Goal: Task Accomplishment & Management: Manage account settings

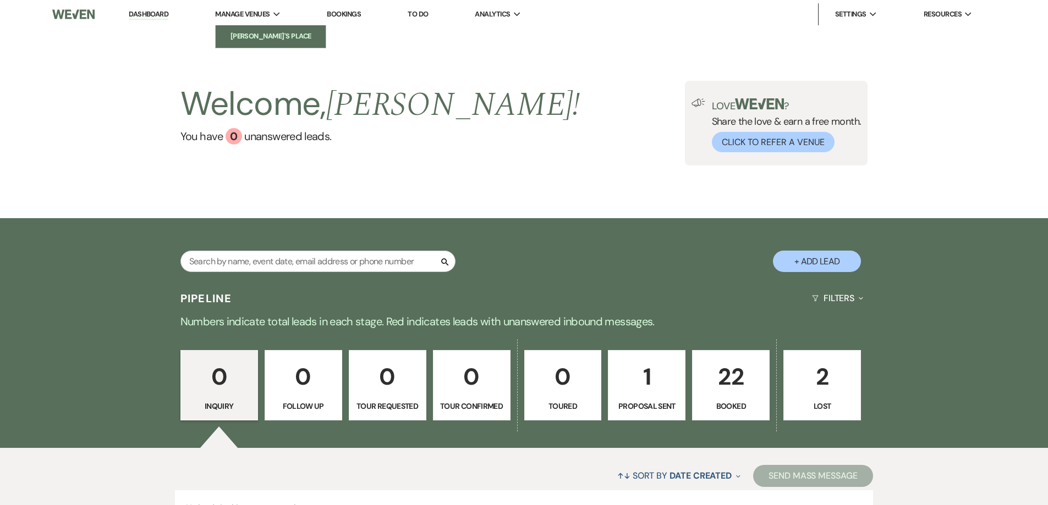
click at [264, 38] on li "[PERSON_NAME]'s Place" at bounding box center [270, 36] width 99 height 11
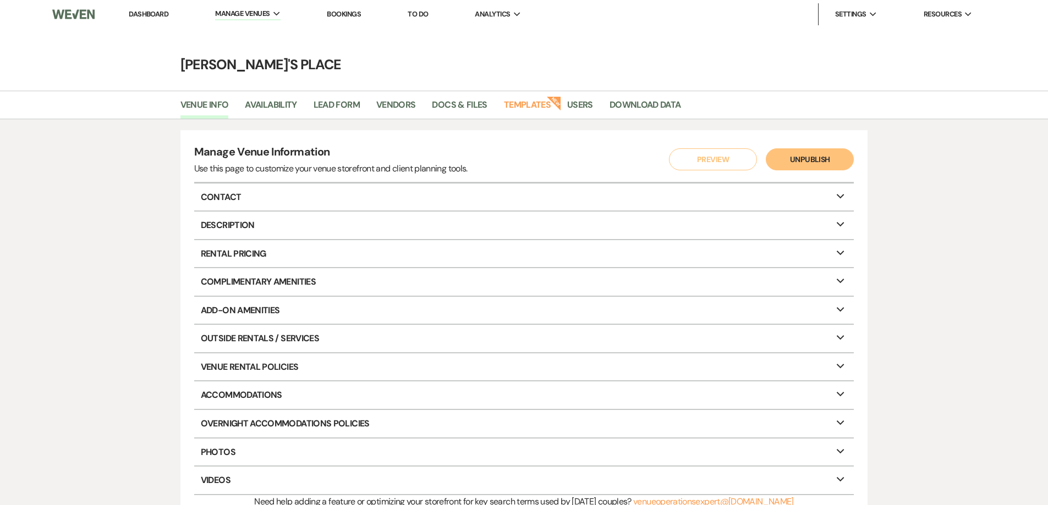
click at [484, 124] on div "Manage Venue Information Use this page to customize your venue storefront and c…" at bounding box center [524, 326] width 1048 height 414
click at [470, 102] on link "Docs & Files" at bounding box center [459, 108] width 55 height 21
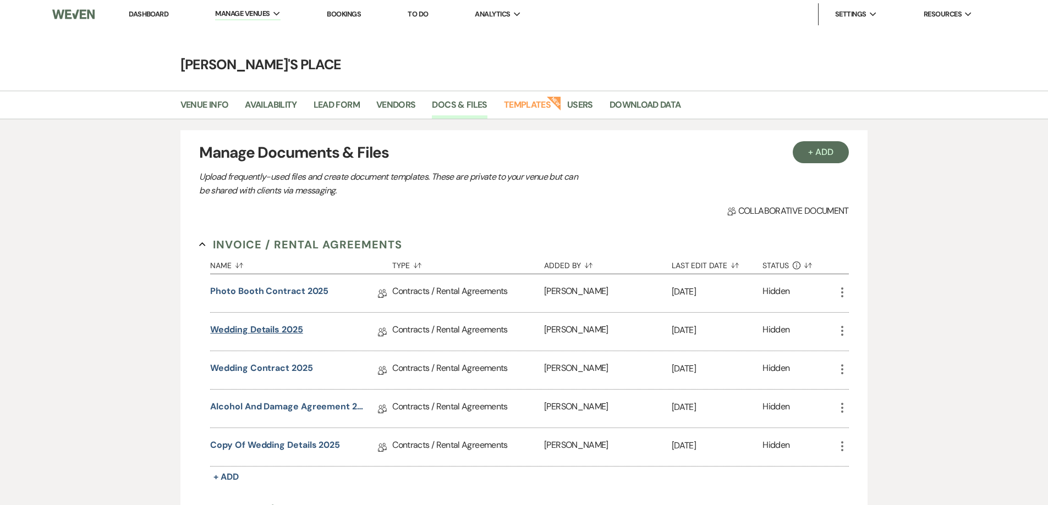
click at [279, 334] on link "Wedding Details 2025" at bounding box center [256, 331] width 92 height 17
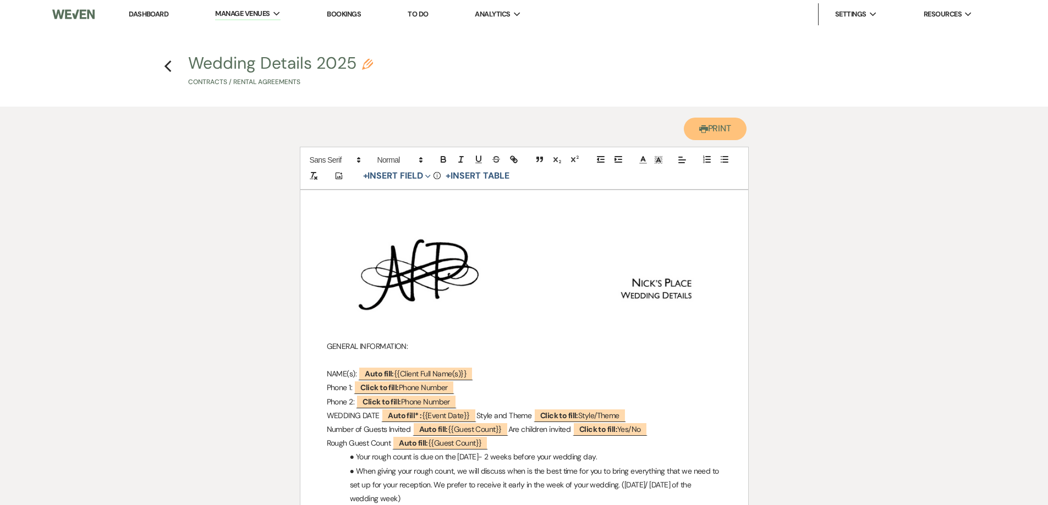
click at [711, 130] on button "Printer Print" at bounding box center [715, 129] width 63 height 23
click at [719, 122] on button "Printer Print" at bounding box center [715, 129] width 63 height 23
